Goal: Transaction & Acquisition: Purchase product/service

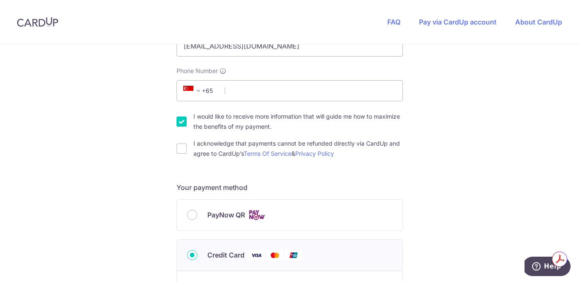
click at [254, 214] on img at bounding box center [256, 215] width 17 height 11
click at [197, 214] on input "PayNow QR" at bounding box center [192, 215] width 10 height 10
radio input "true"
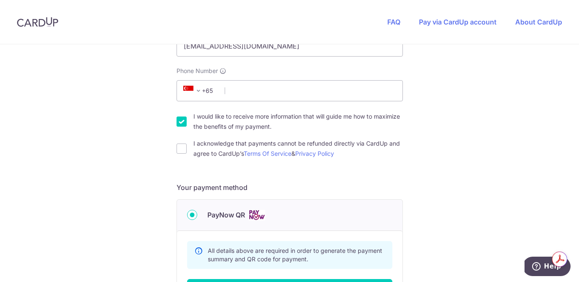
click at [194, 215] on input "PayNow QR" at bounding box center [192, 215] width 10 height 10
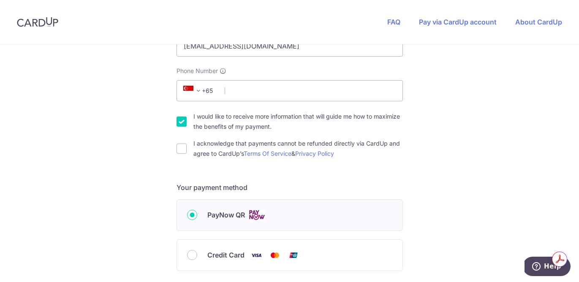
click at [190, 217] on input "PayNow QR" at bounding box center [192, 215] width 10 height 10
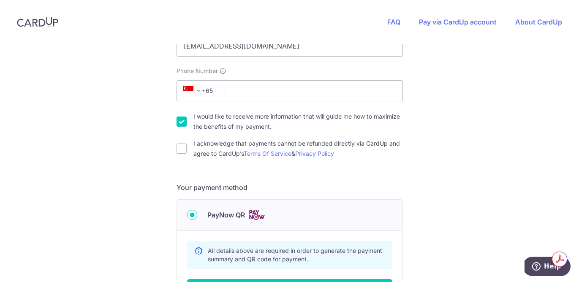
scroll to position [187, 0]
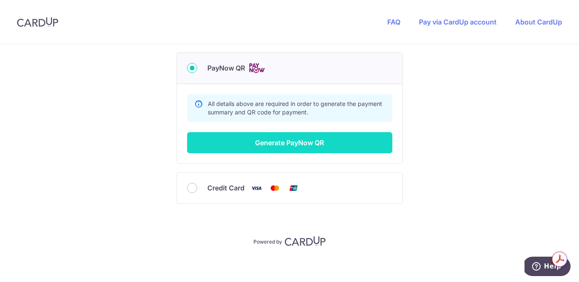
click at [262, 150] on button "Generate PayNow QR" at bounding box center [289, 142] width 205 height 21
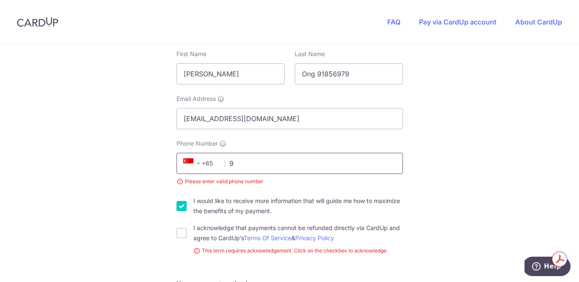
type input "91856979"
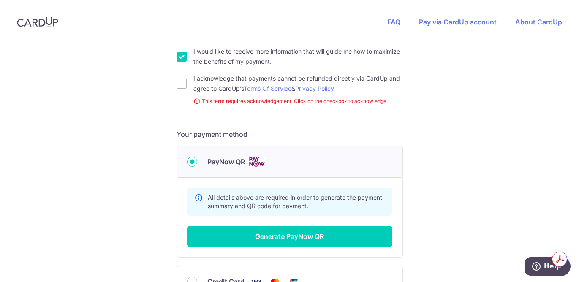
scroll to position [297, 0]
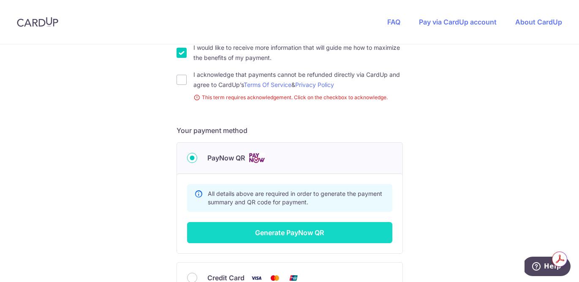
click at [306, 232] on button "Generate PayNow QR" at bounding box center [289, 232] width 205 height 21
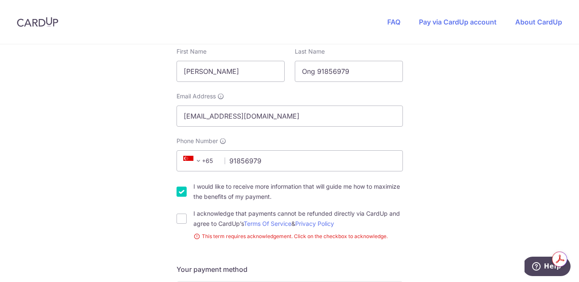
scroll to position [161, 0]
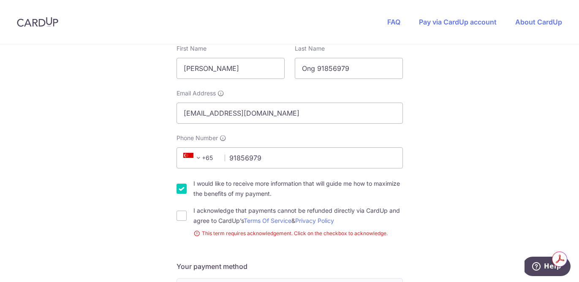
click at [229, 209] on label "I acknowledge that payments cannot be refunded directly via CardUp and agree to…" at bounding box center [297, 216] width 209 height 20
click at [187, 211] on input "I acknowledge that payments cannot be refunded directly via CardUp and agree to…" at bounding box center [181, 216] width 10 height 10
checkbox input "true"
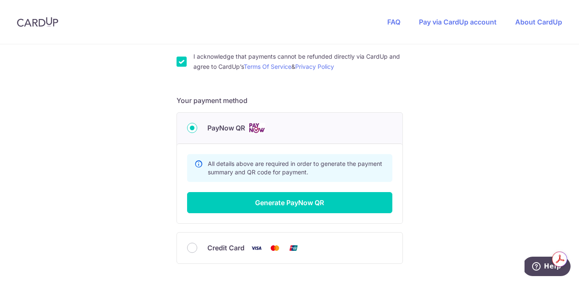
scroll to position [372, 0]
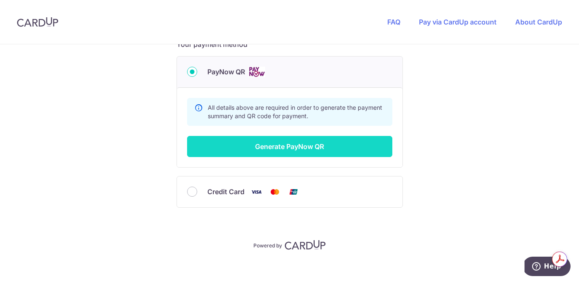
click at [271, 147] on button "Generate PayNow QR" at bounding box center [289, 146] width 205 height 21
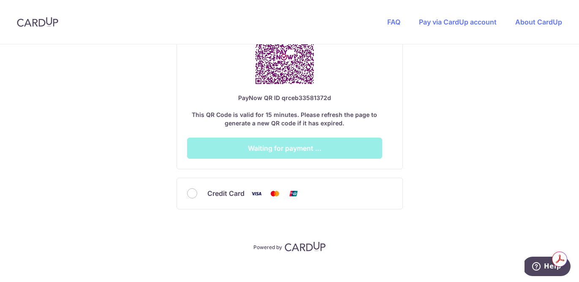
scroll to position [568, 0]
